Goal: Information Seeking & Learning: Learn about a topic

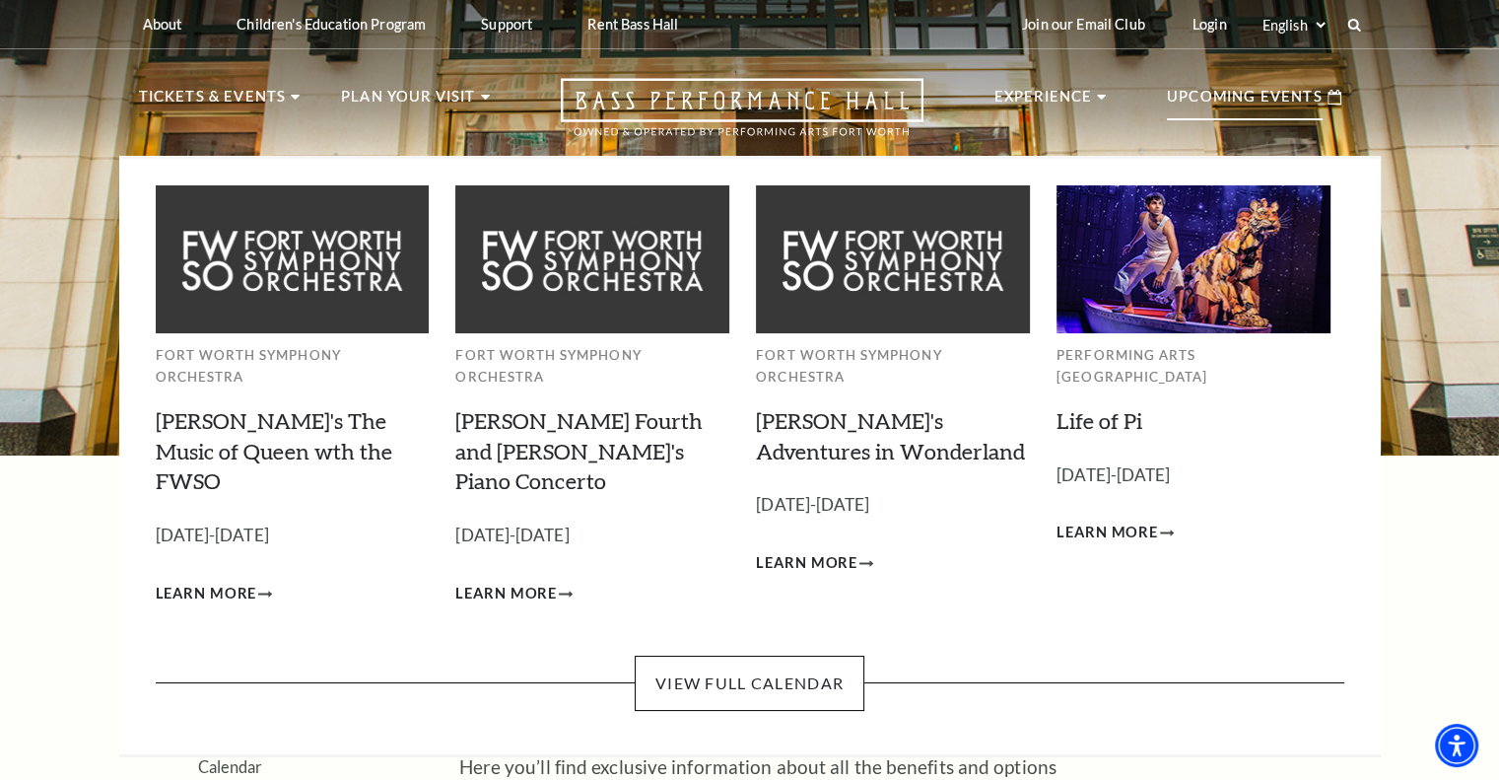
click at [1297, 100] on p "Upcoming Events" at bounding box center [1245, 102] width 156 height 35
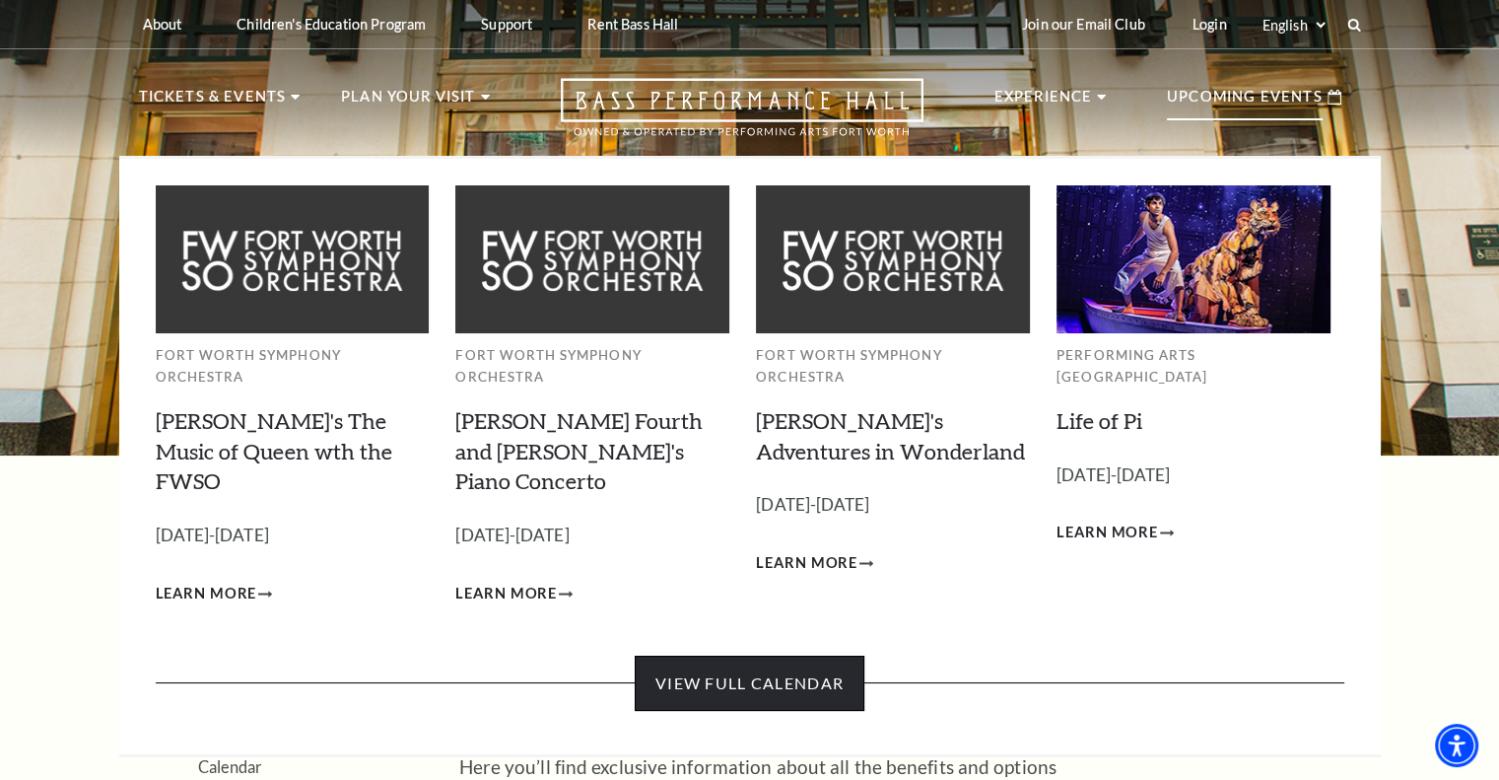
click at [767, 655] on link "View Full Calendar" at bounding box center [750, 682] width 230 height 55
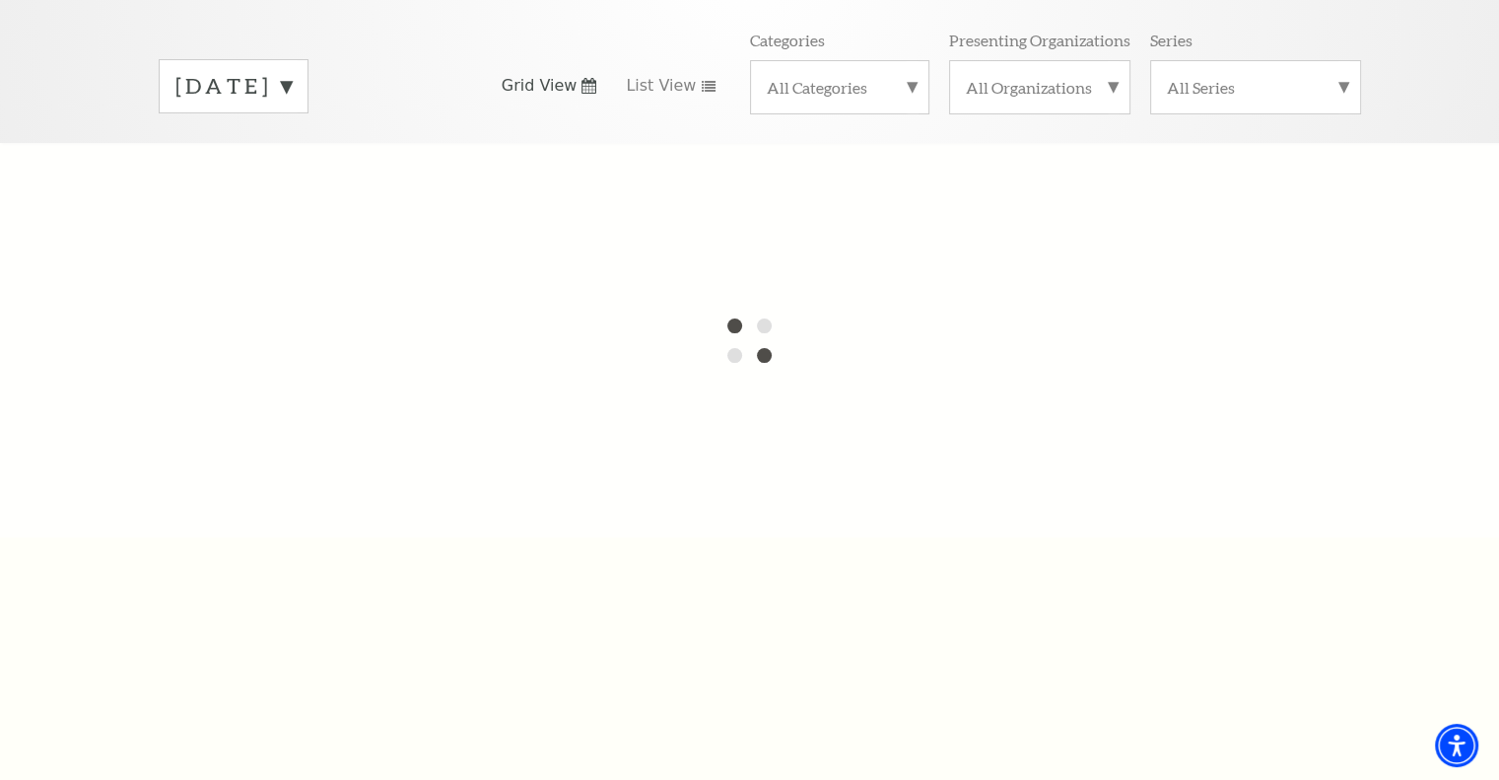
scroll to position [296, 0]
click at [915, 53] on div "All Categories" at bounding box center [839, 79] width 179 height 54
click at [846, 95] on label "Broadway" at bounding box center [840, 111] width 146 height 33
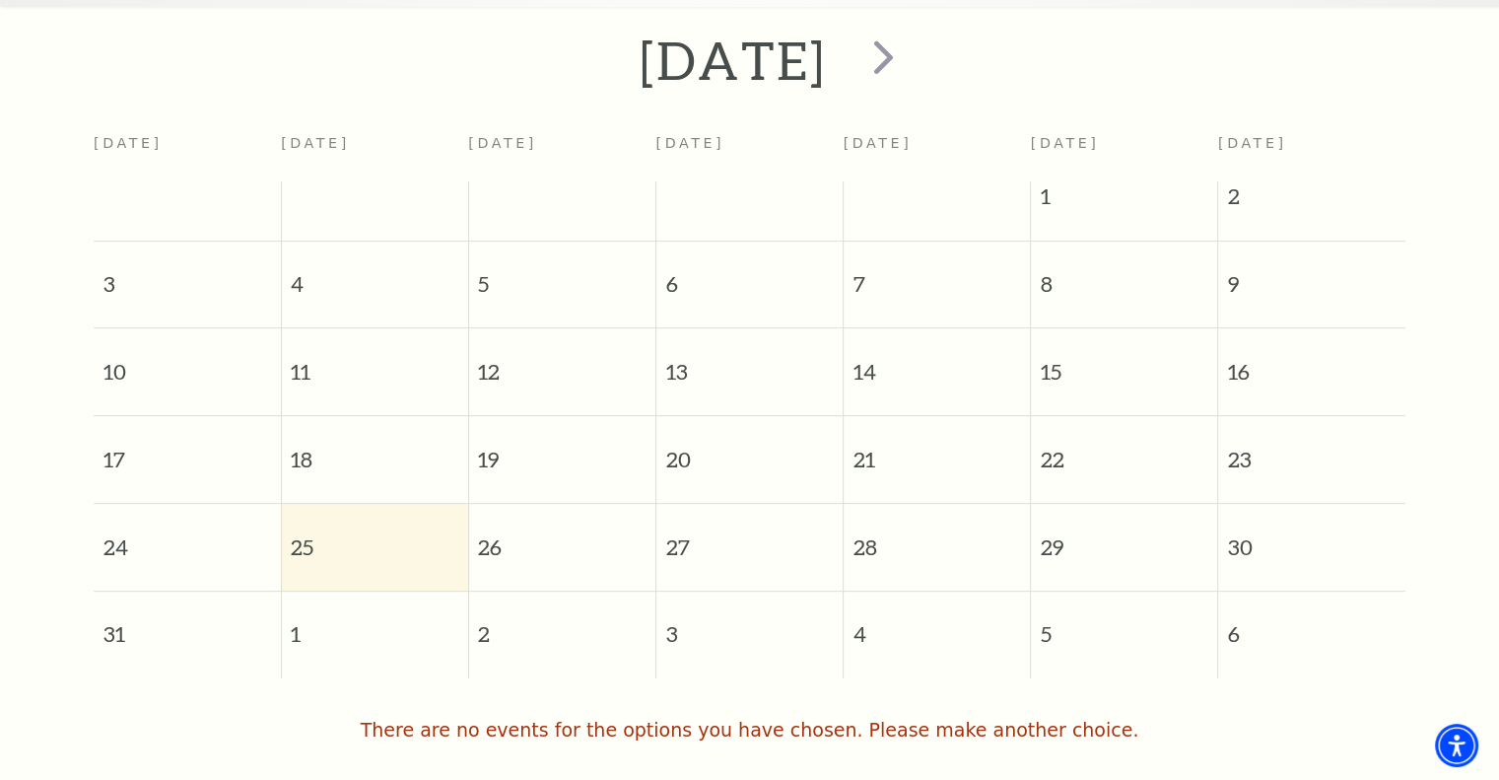
scroll to position [0, 0]
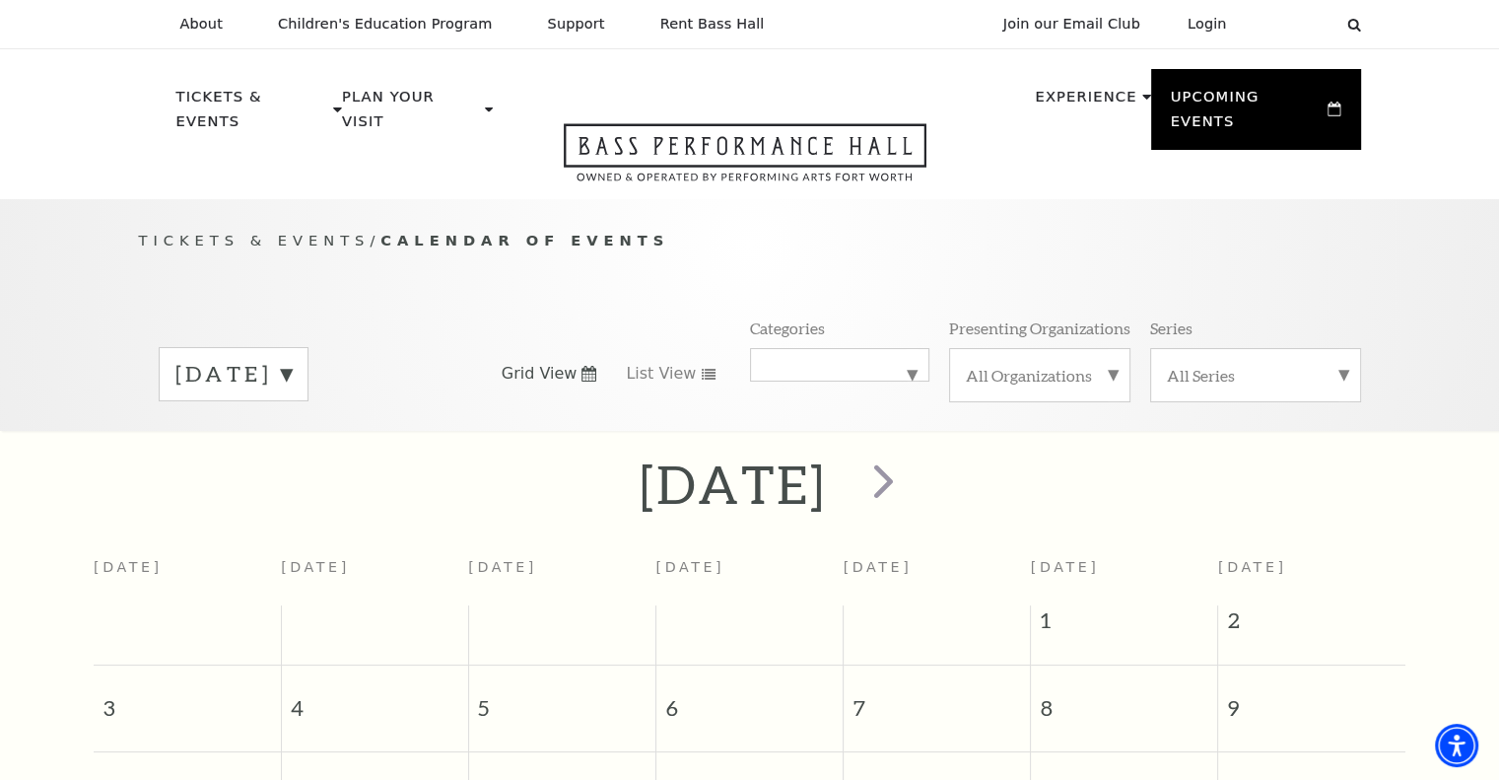
click at [821, 365] on label "Broadway" at bounding box center [840, 365] width 146 height 0
click at [796, 390] on label "Broadway" at bounding box center [840, 406] width 146 height 33
click at [704, 369] on use at bounding box center [709, 374] width 14 height 11
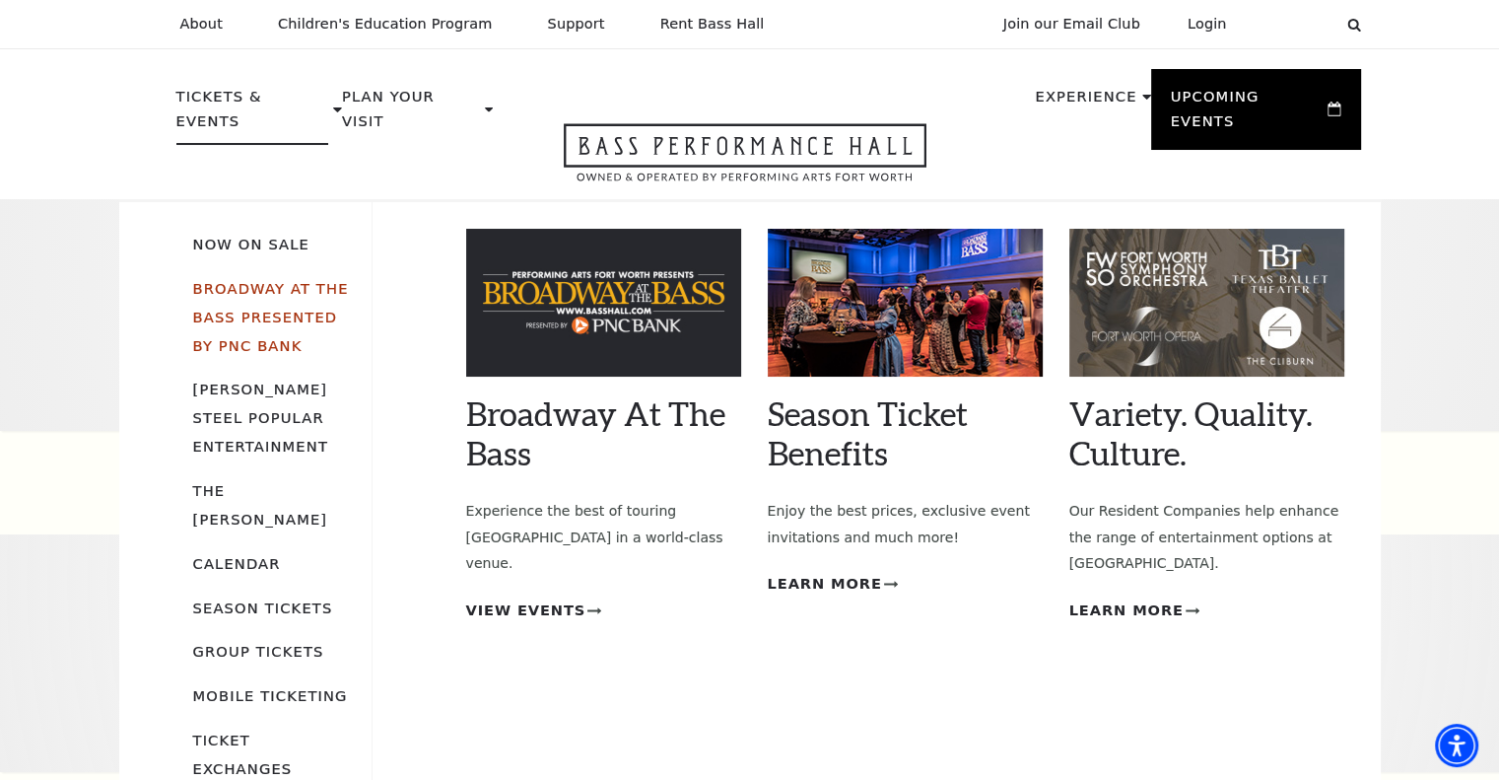
click at [233, 280] on link "Broadway At The Bass presented by PNC Bank" at bounding box center [271, 317] width 156 height 74
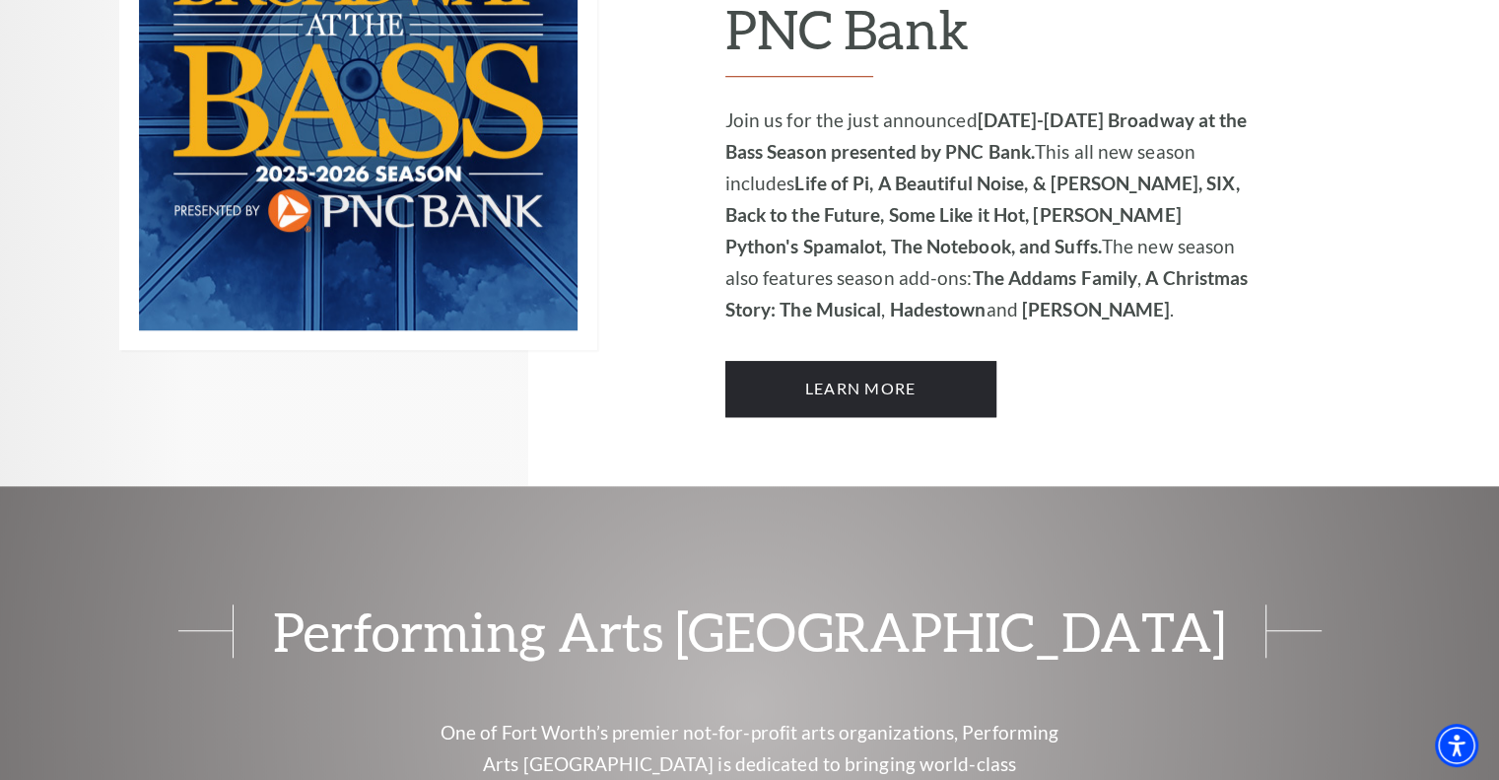
scroll to position [1577, 0]
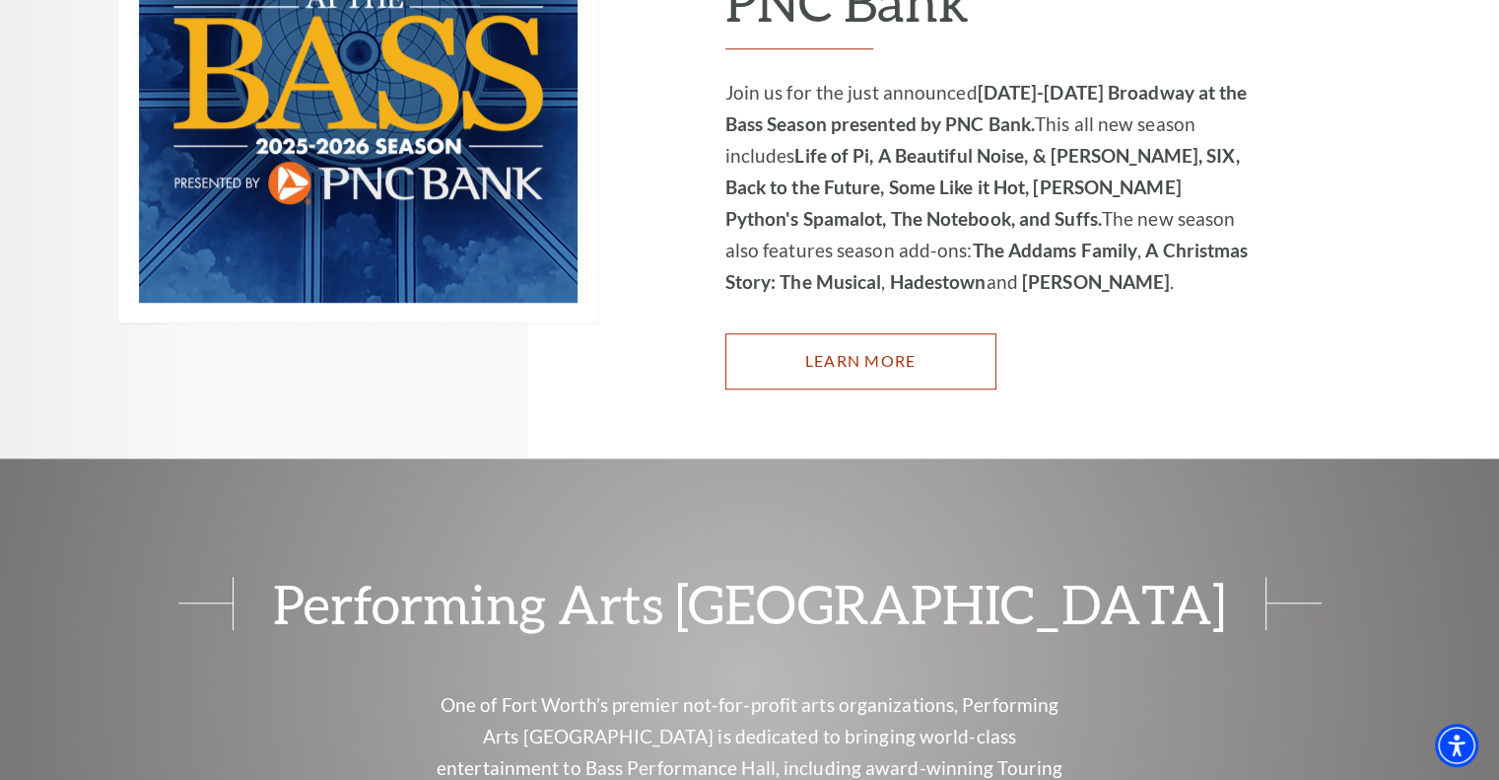
click at [816, 351] on link "Learn More" at bounding box center [860, 360] width 271 height 55
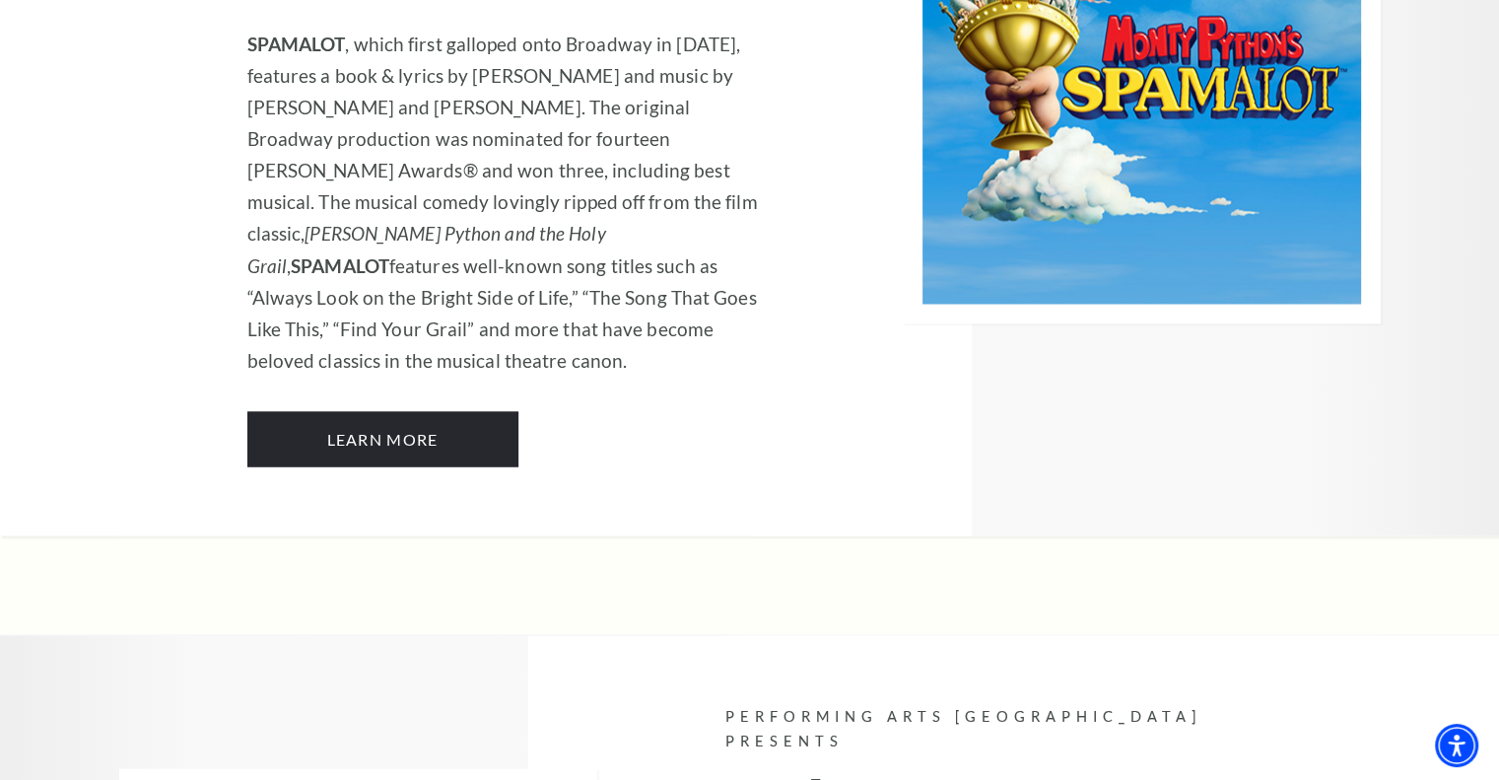
scroll to position [10941, 0]
